Goal: Subscribe to service/newsletter

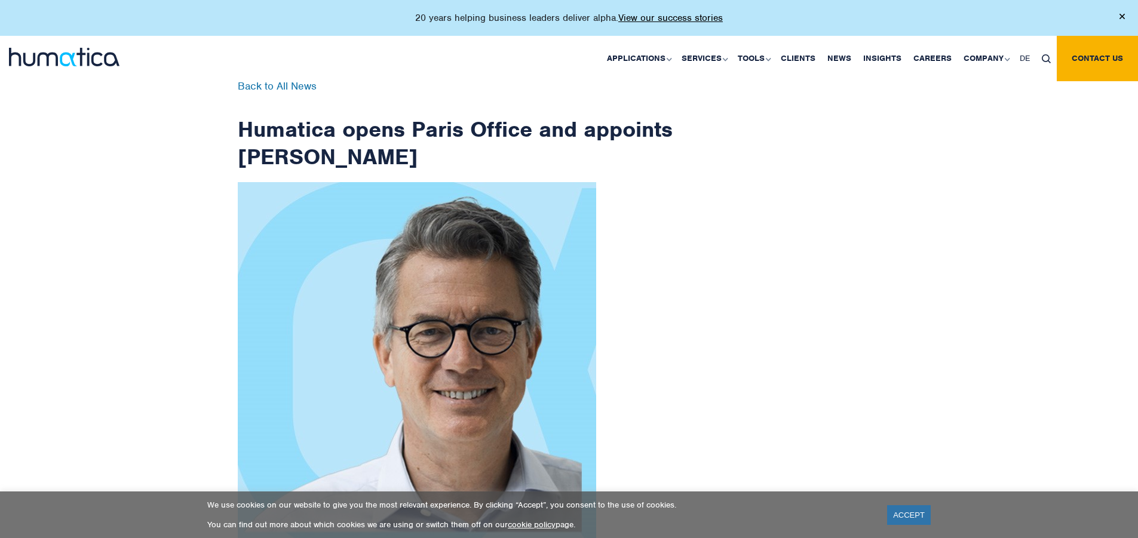
scroll to position [1917, 0]
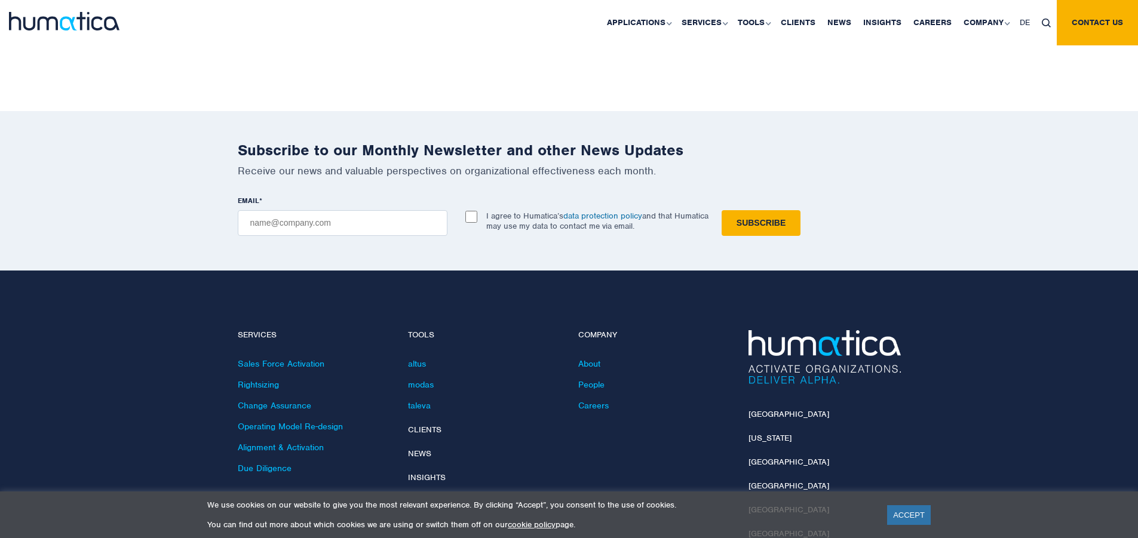
checkbox input "true"
type input "[EMAIL_ADDRESS][DOMAIN_NAME]"
click at [722, 210] on input "Subscribe" at bounding box center [761, 223] width 79 height 26
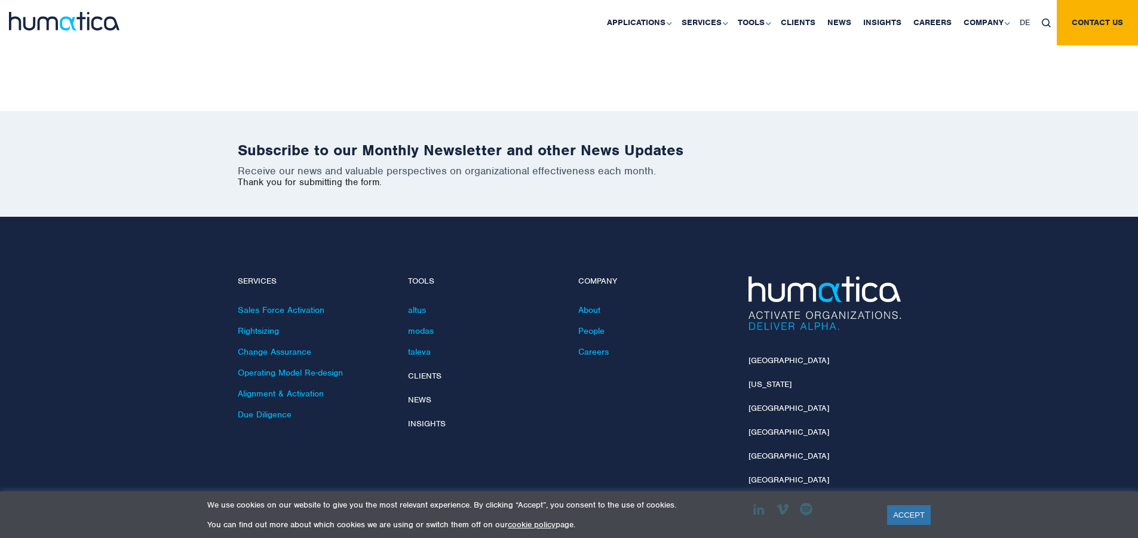
scroll to position [1863, 0]
